Goal: Task Accomplishment & Management: Complete application form

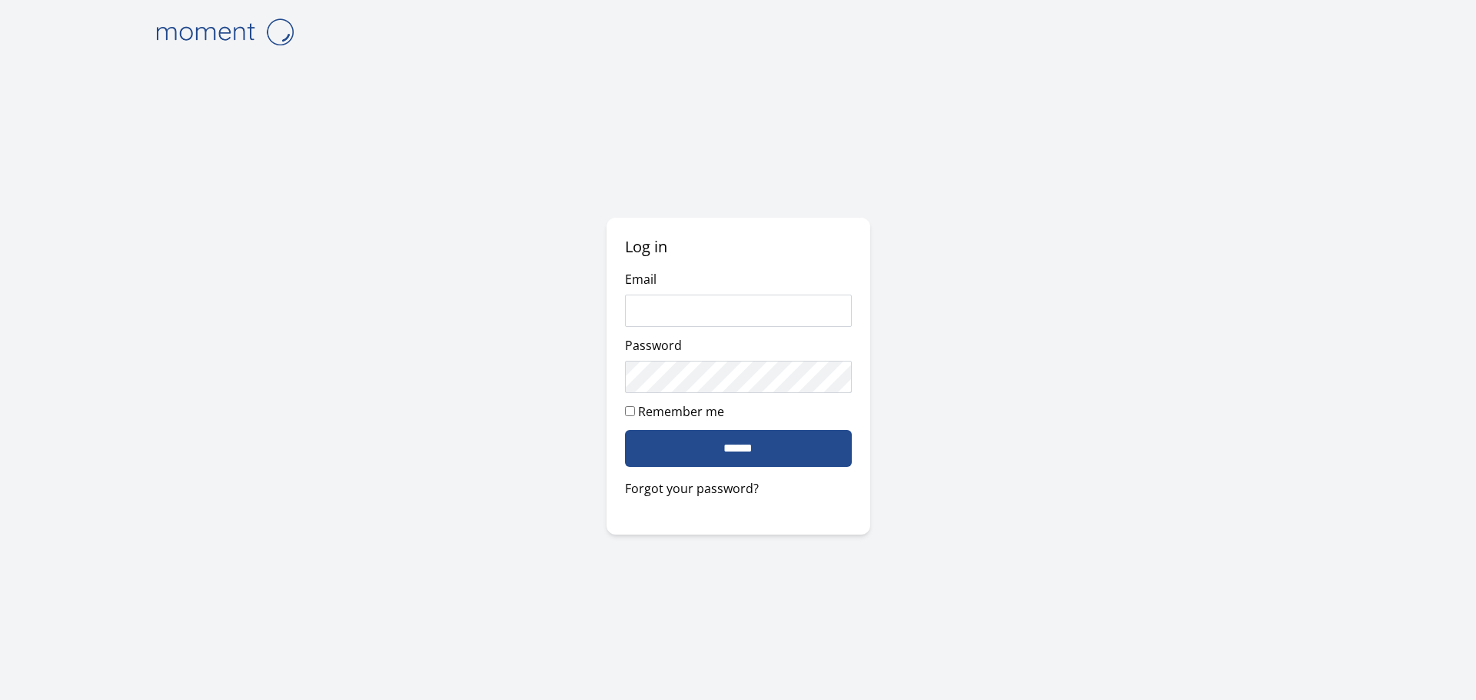
type input "**********"
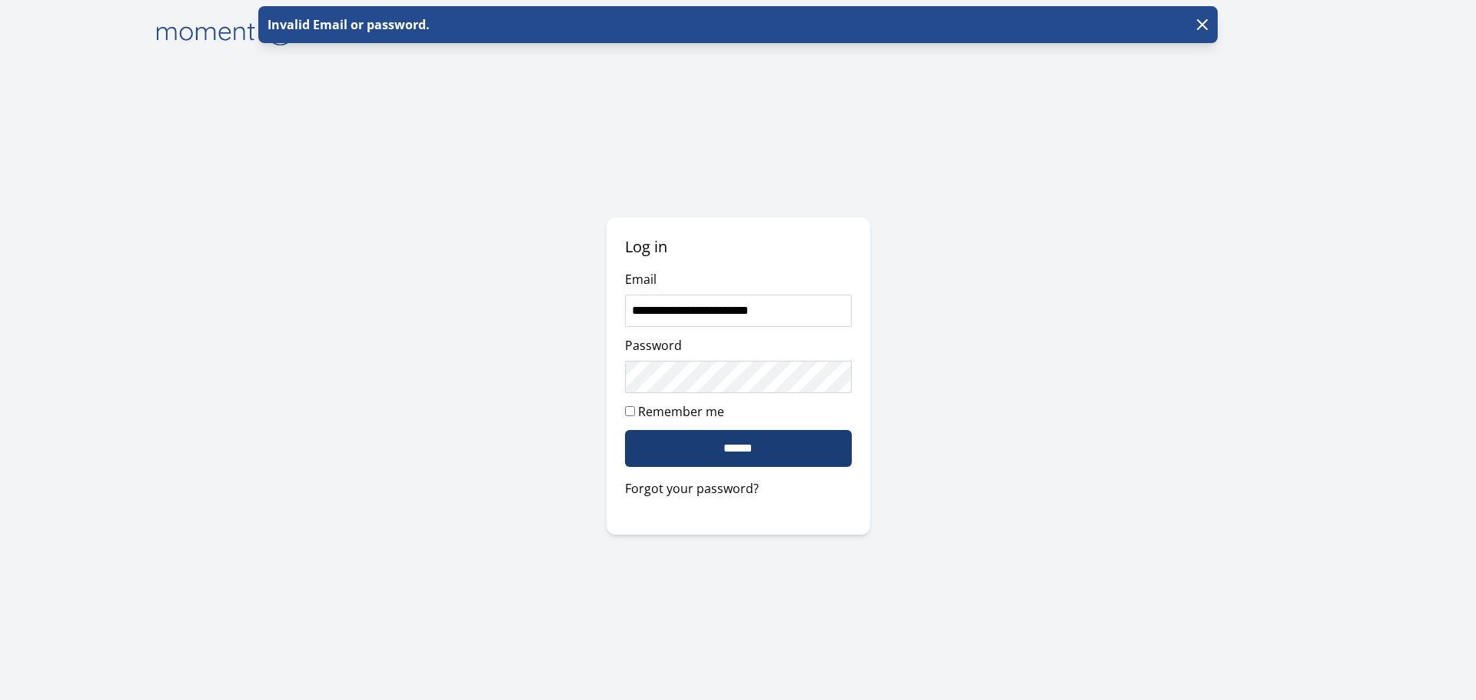
click at [754, 440] on input "******" at bounding box center [738, 448] width 227 height 37
click at [795, 310] on input "**********" at bounding box center [738, 310] width 227 height 32
type input "**********"
